Goal: Check status: Check status

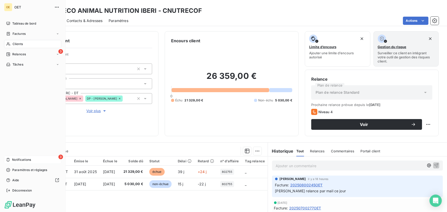
click at [20, 161] on span "Notifications" at bounding box center [21, 160] width 19 height 5
click at [20, 50] on div "3 Relances" at bounding box center [32, 54] width 57 height 8
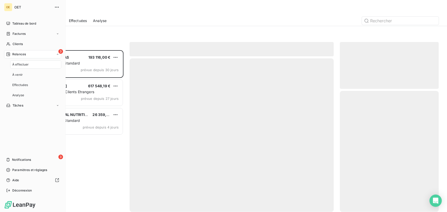
scroll to position [159, 95]
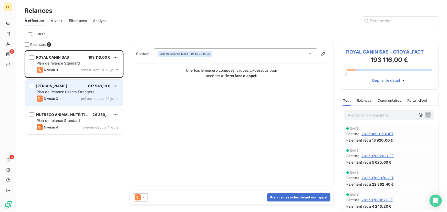
click at [68, 99] on div "Niveau 3 prévue depuis 27 jours" at bounding box center [78, 99] width 82 height 6
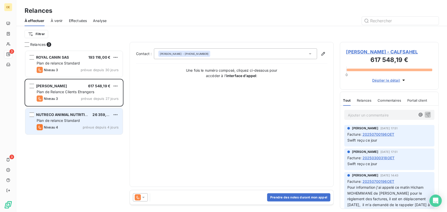
click at [82, 122] on div "Plan de relance Standard" at bounding box center [78, 120] width 82 height 5
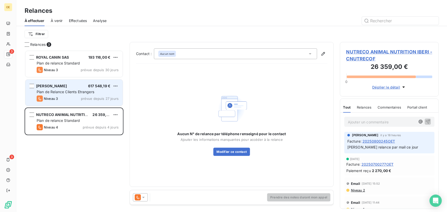
drag, startPoint x: 87, startPoint y: 93, endPoint x: 85, endPoint y: 87, distance: 6.5
click at [87, 93] on span "Plan de Relance Clients Etrangers" at bounding box center [66, 92] width 58 height 4
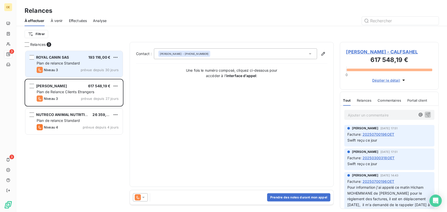
click at [80, 74] on div "ROYAL CANIN SAS 193 116,00 € Plan de relance Standard Niveau 3 prévue depuis 30…" at bounding box center [73, 64] width 97 height 26
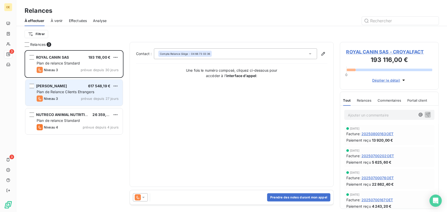
click at [79, 97] on div "Niveau 3 prévue depuis 27 jours" at bounding box center [78, 99] width 82 height 6
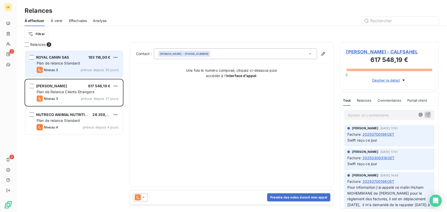
click at [76, 67] on div "ROYAL CANIN SAS 193 116,00 € Plan de relance Standard Niveau 3 prévue depuis 30…" at bounding box center [73, 64] width 97 height 26
